Goal: Information Seeking & Learning: Learn about a topic

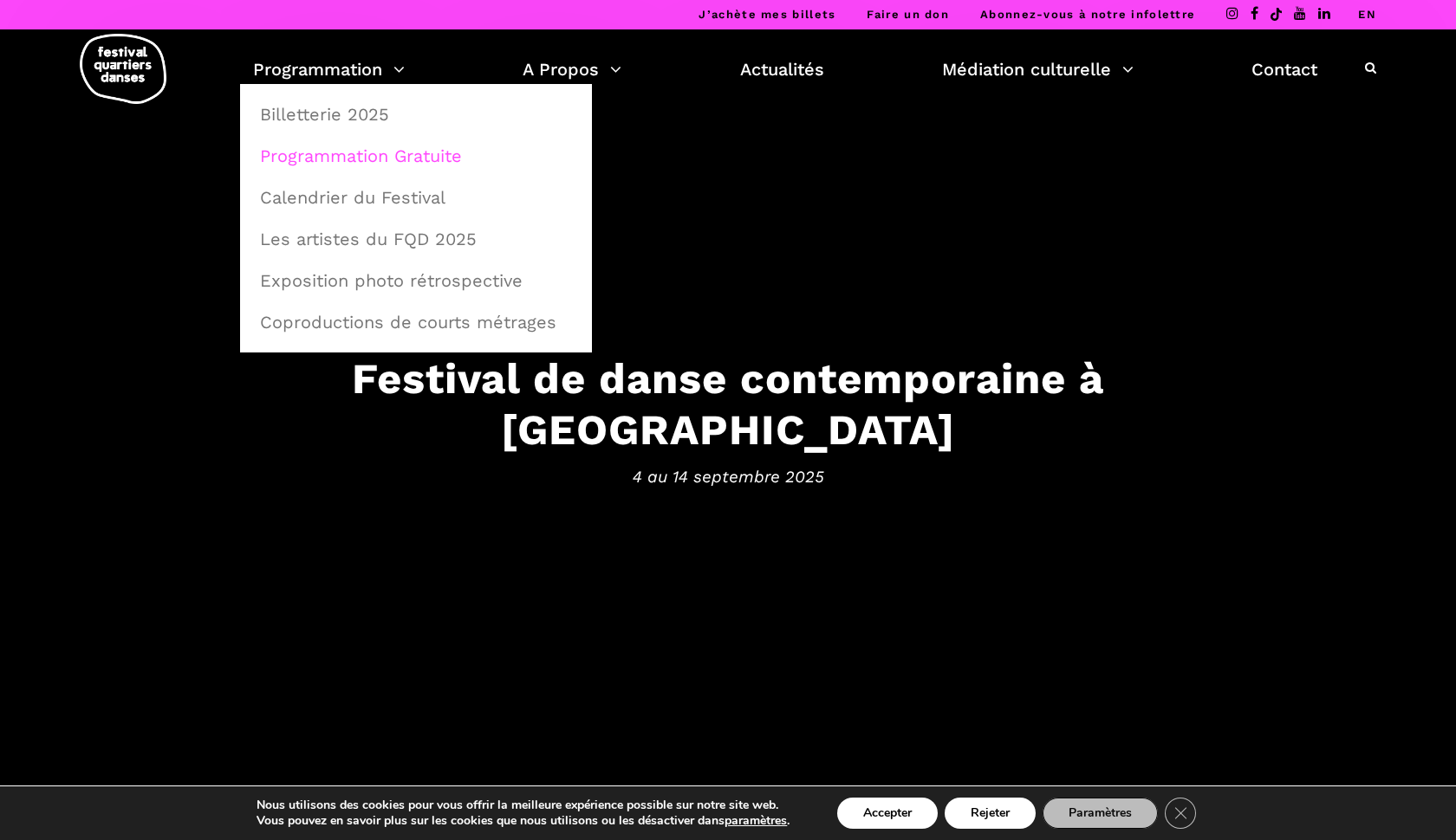
click at [339, 157] on link "Programmation Gratuite" at bounding box center [416, 156] width 333 height 40
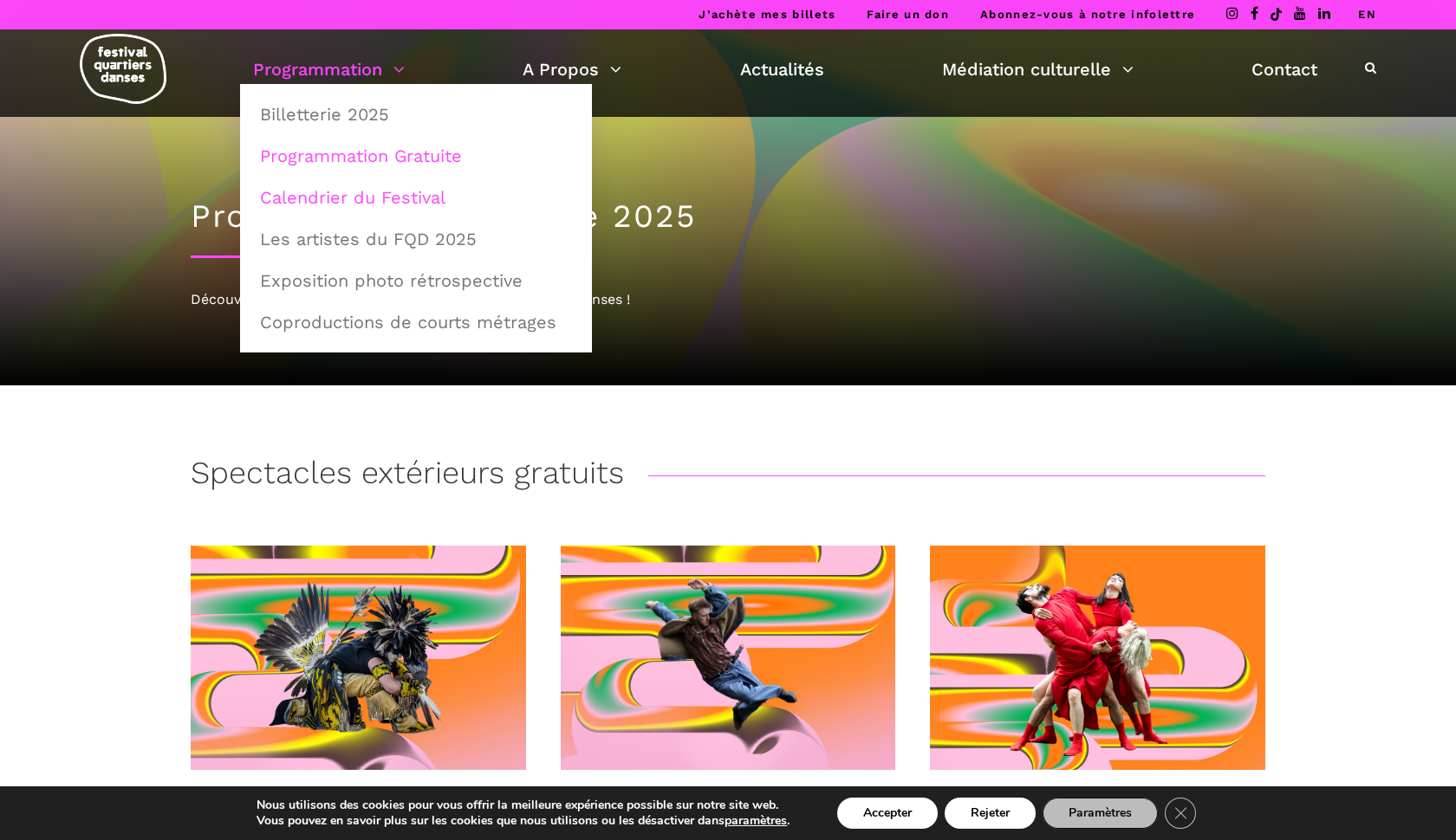
click at [323, 195] on link "Calendrier du Festival" at bounding box center [416, 197] width 333 height 40
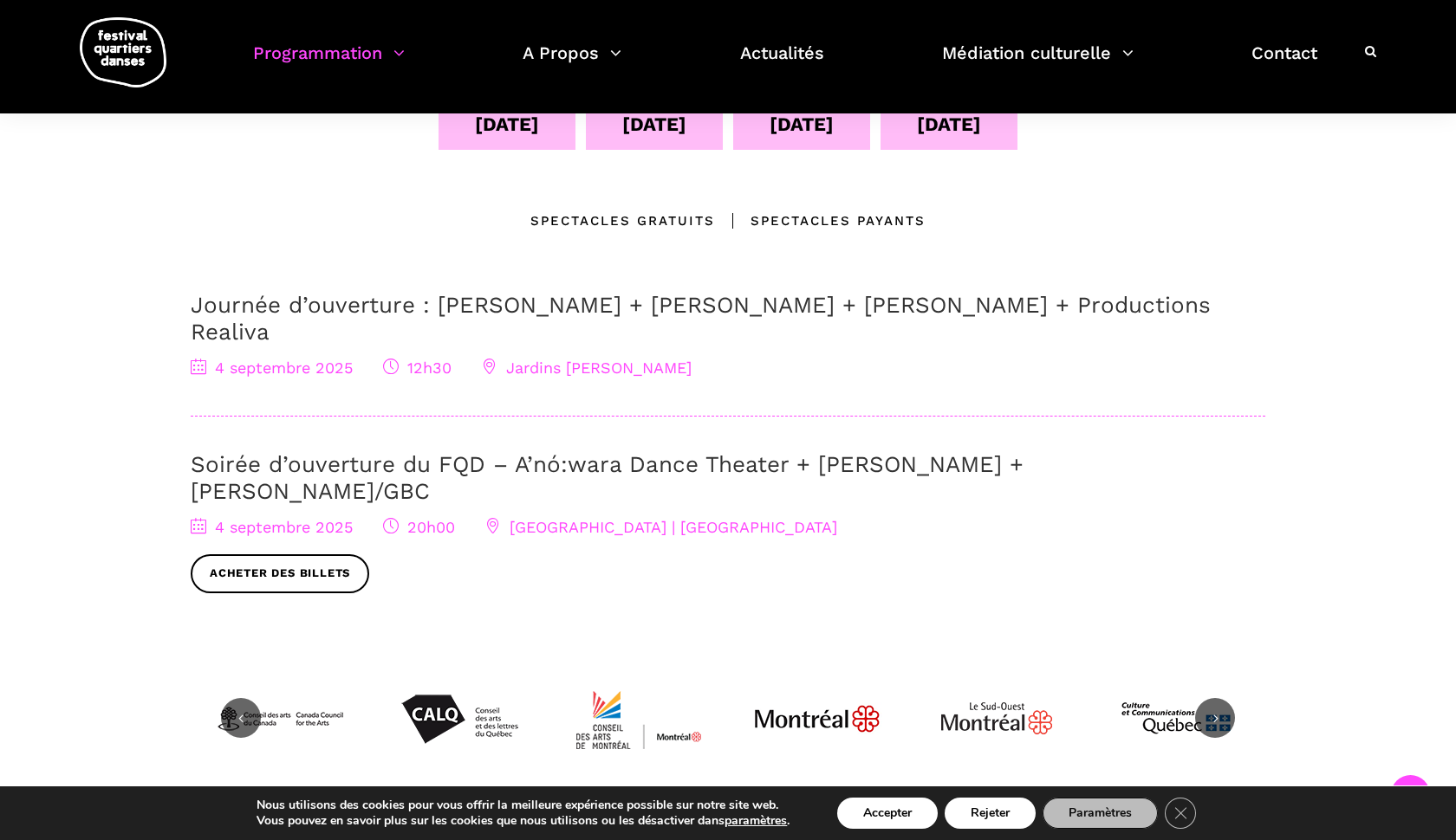
scroll to position [447, 0]
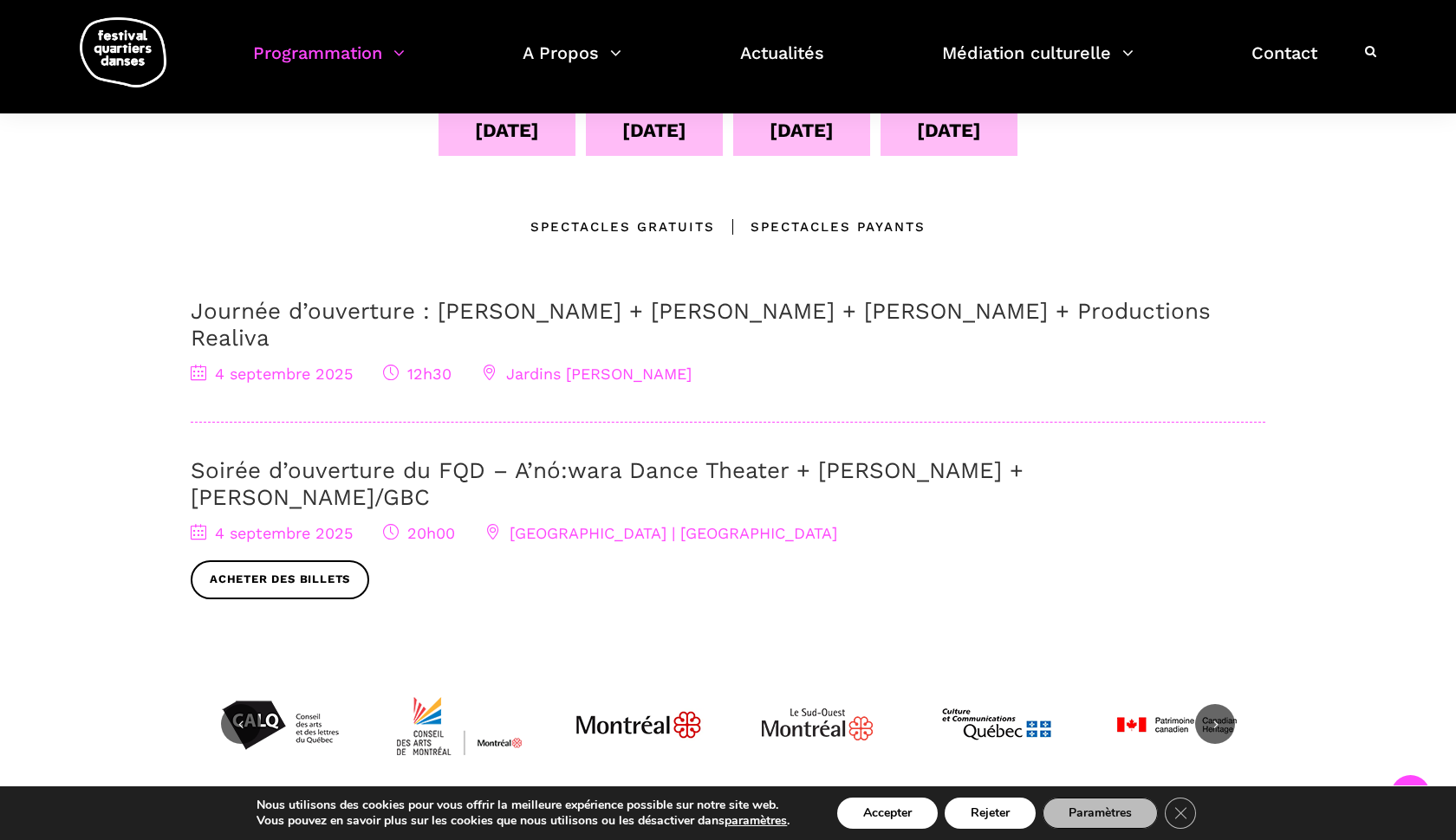
click at [277, 457] on link "Soirée d’ouverture du FQD – A’nó:wara Dance Theater + [PERSON_NAME] + [PERSON_N…" at bounding box center [607, 484] width 833 height 53
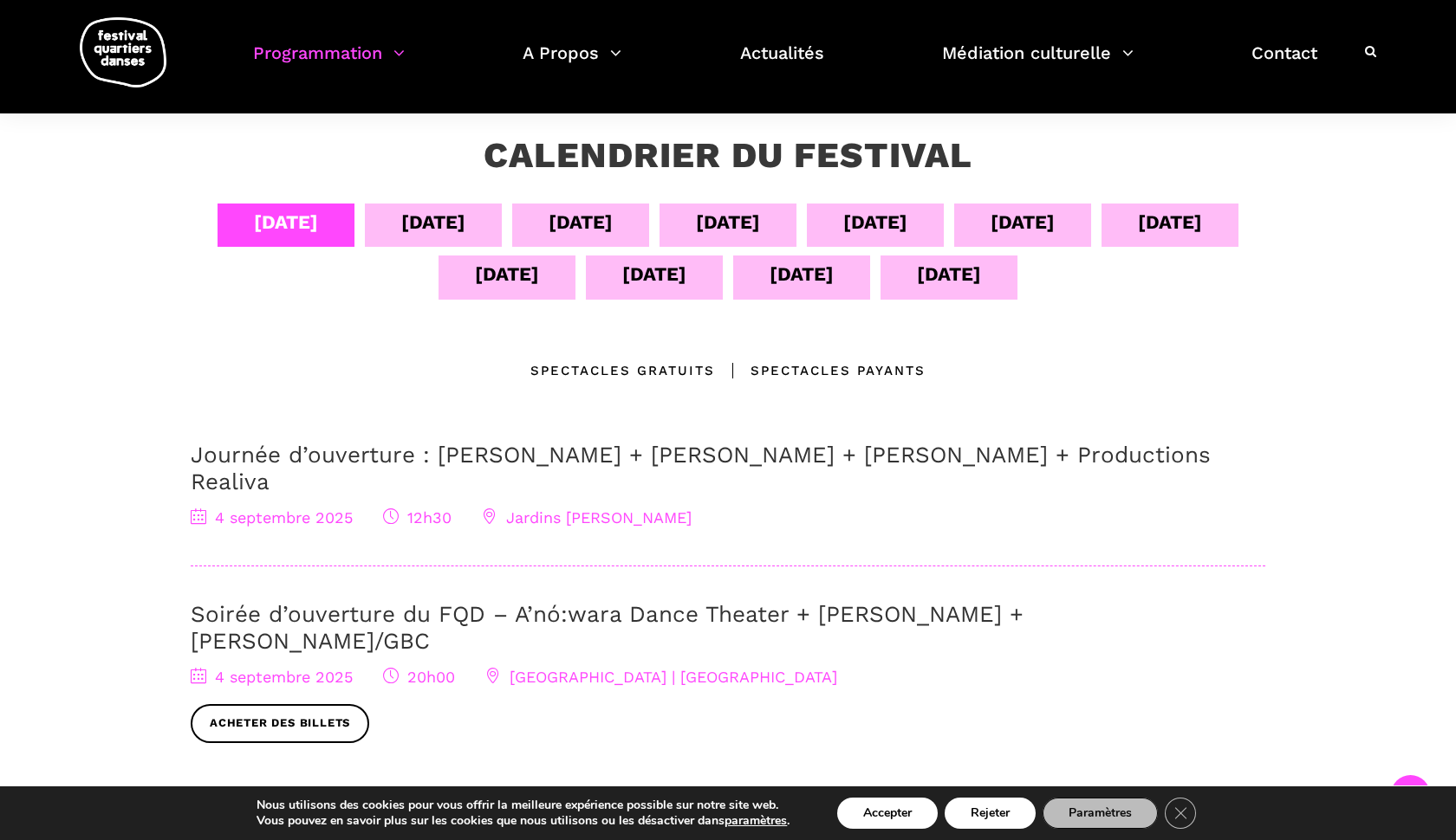
scroll to position [31, 0]
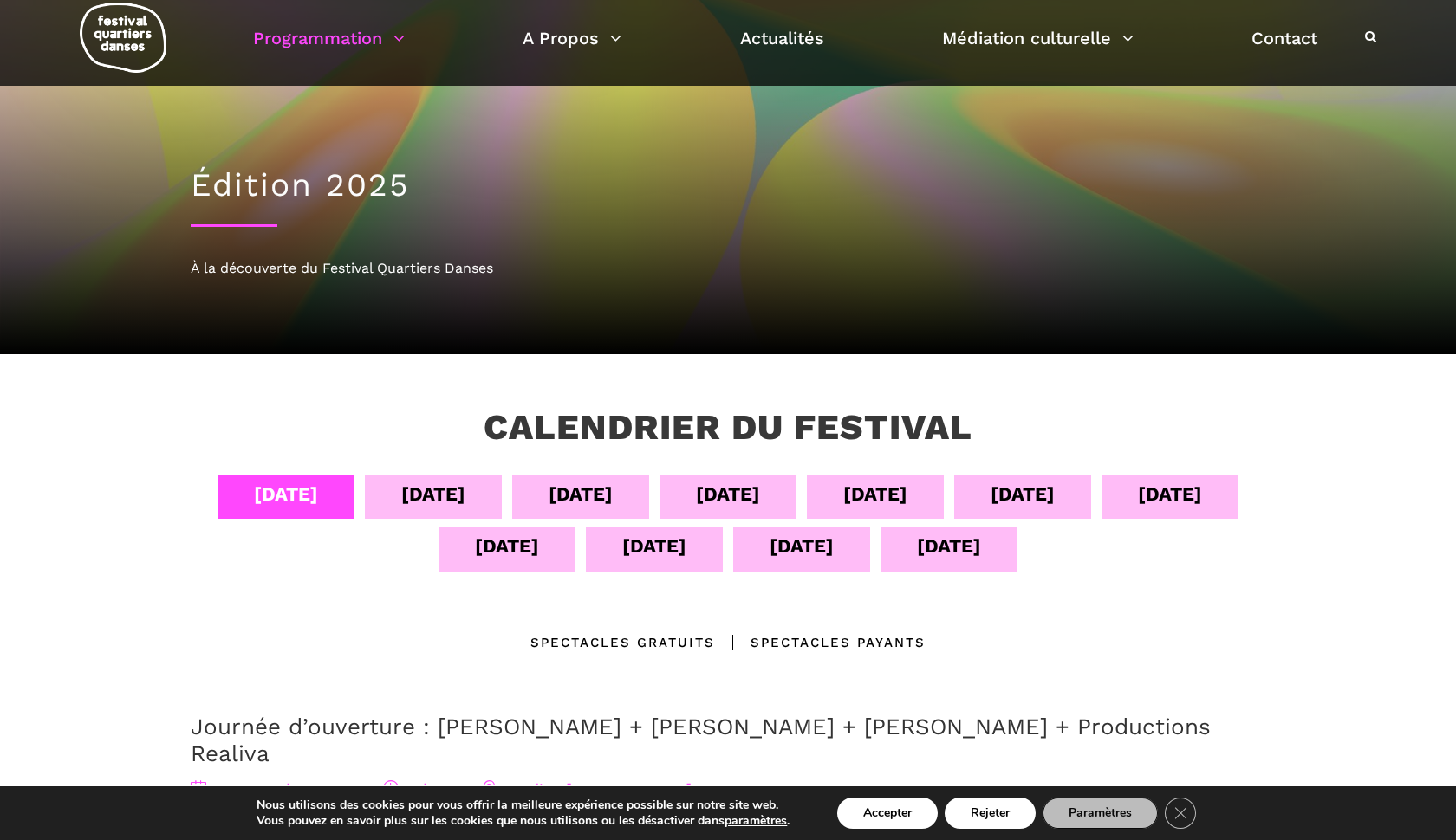
click at [432, 494] on div "05 sept" at bounding box center [434, 494] width 64 height 30
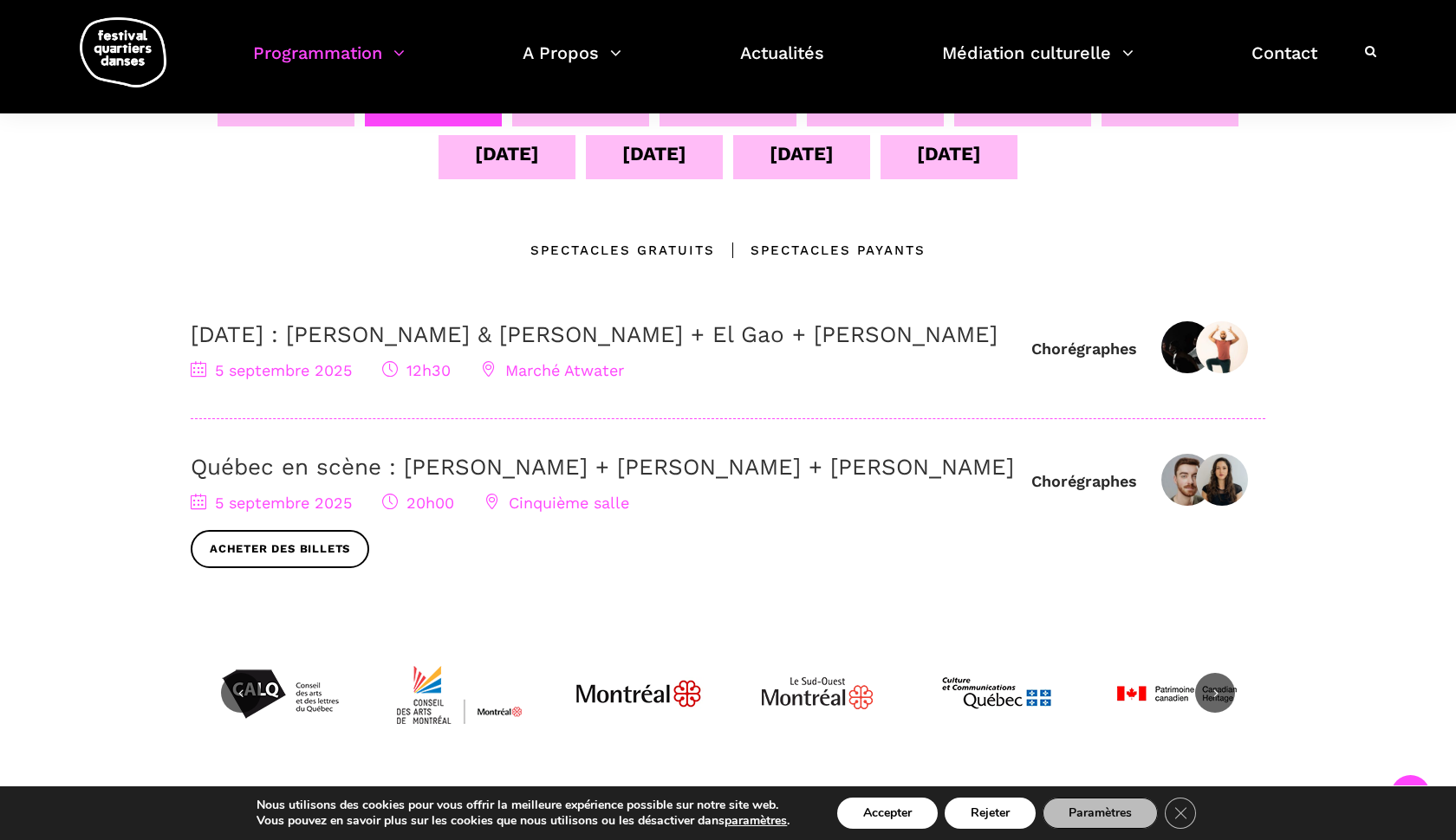
scroll to position [431, 0]
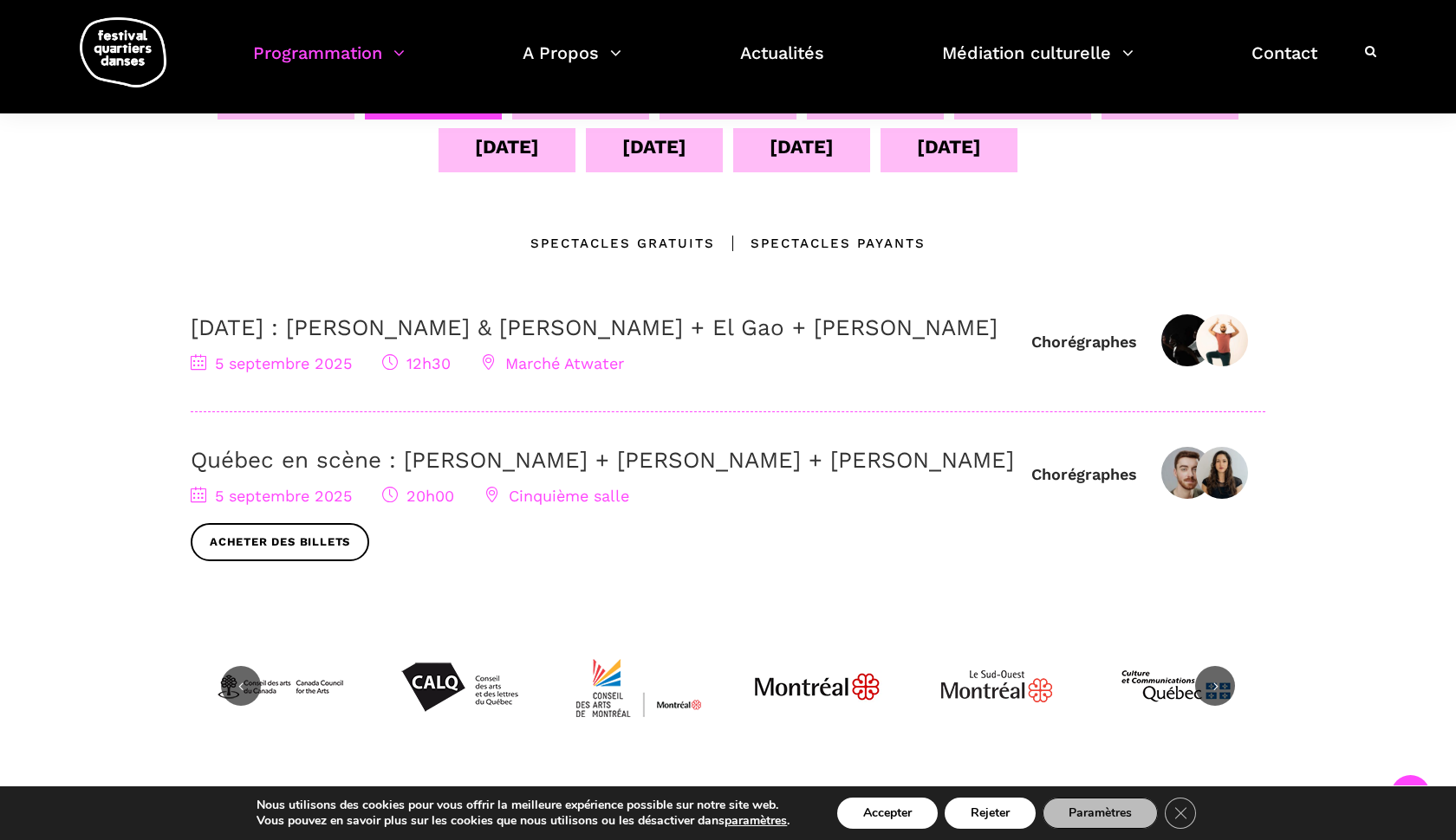
click at [319, 473] on link "Québec en scène : Ivanie Aubin-Malo + Zachary Bastille + Pauline Gervais" at bounding box center [603, 460] width 824 height 26
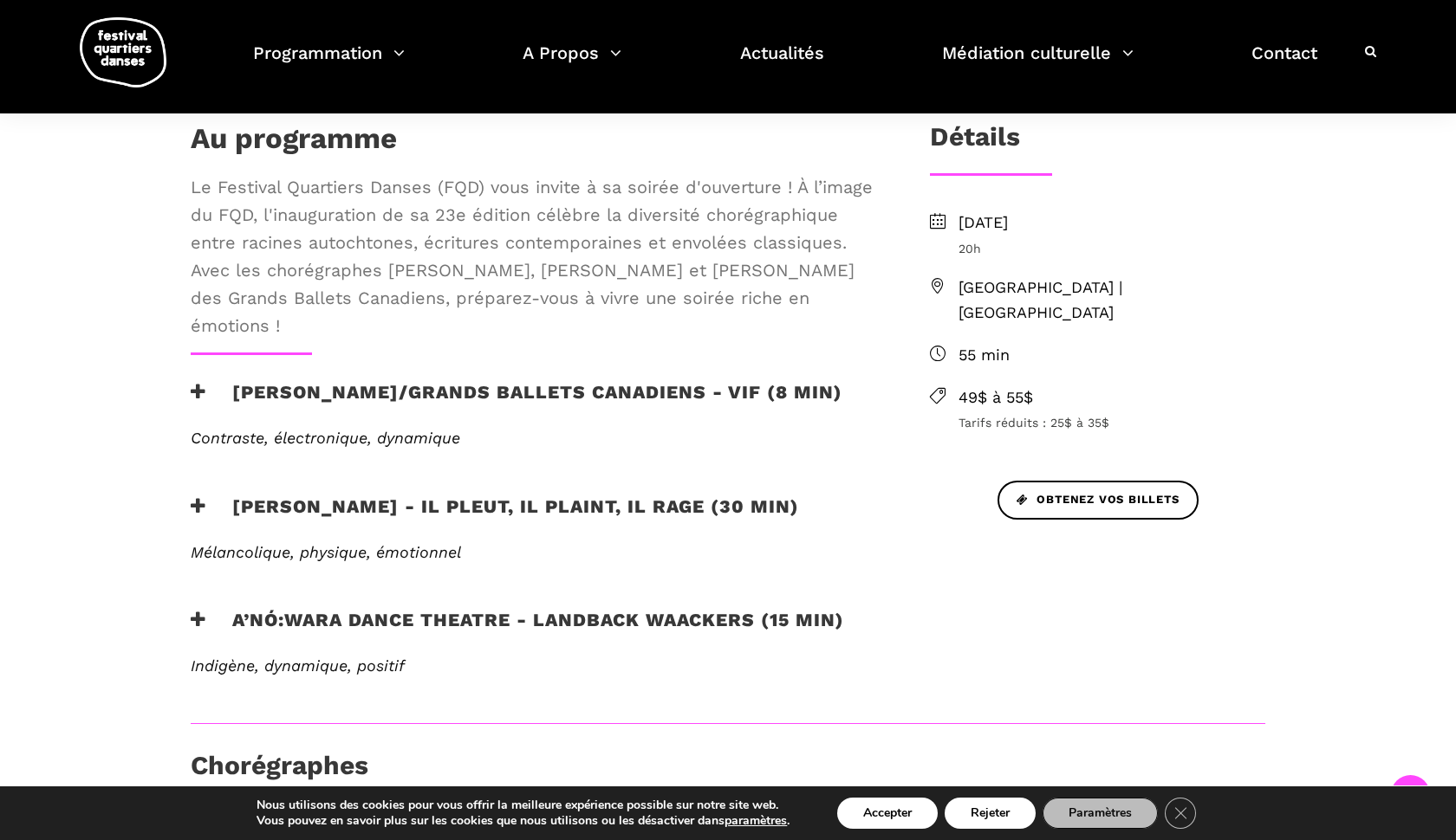
scroll to position [507, 0]
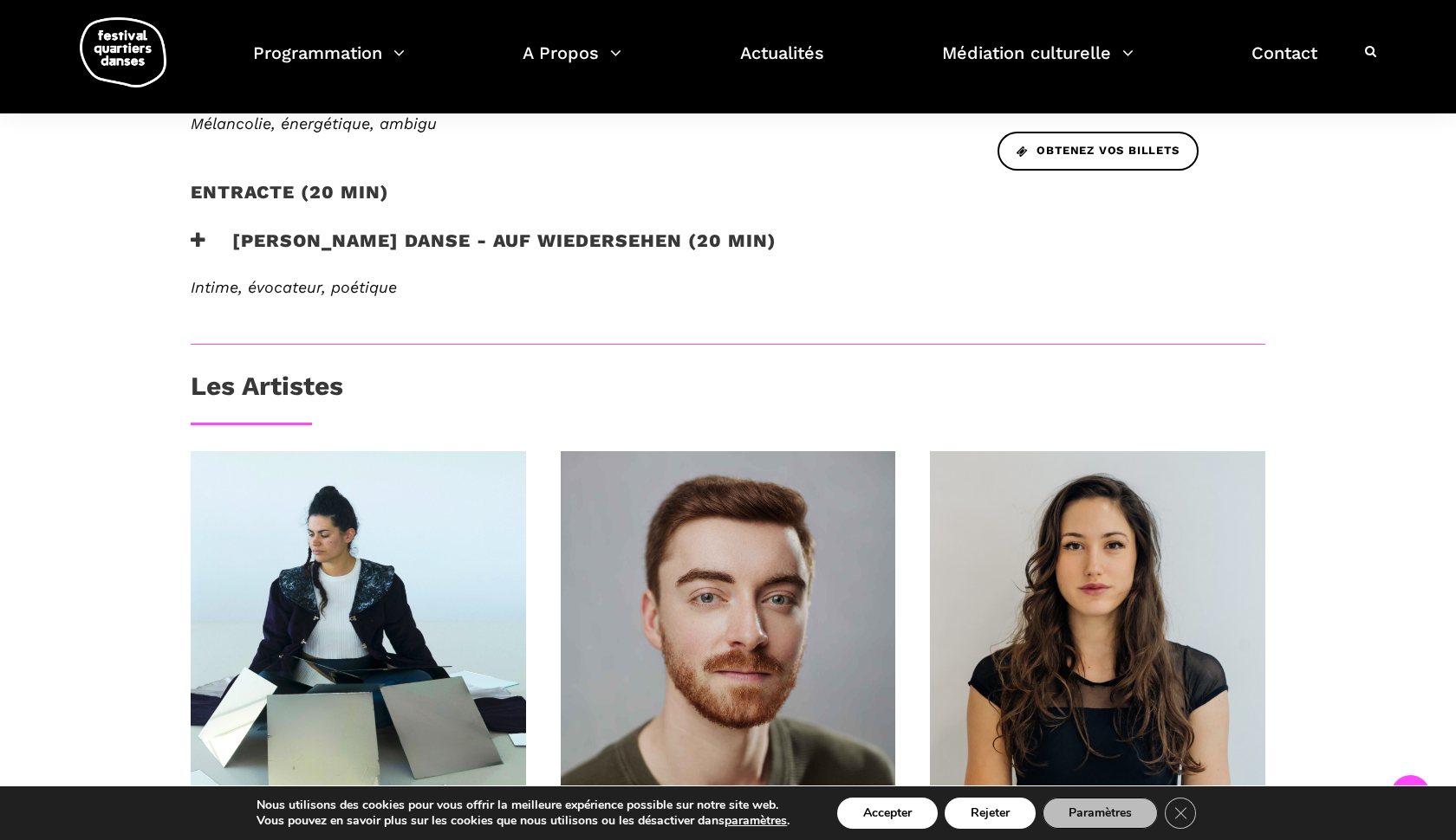
scroll to position [795, 0]
